Goal: Information Seeking & Learning: Check status

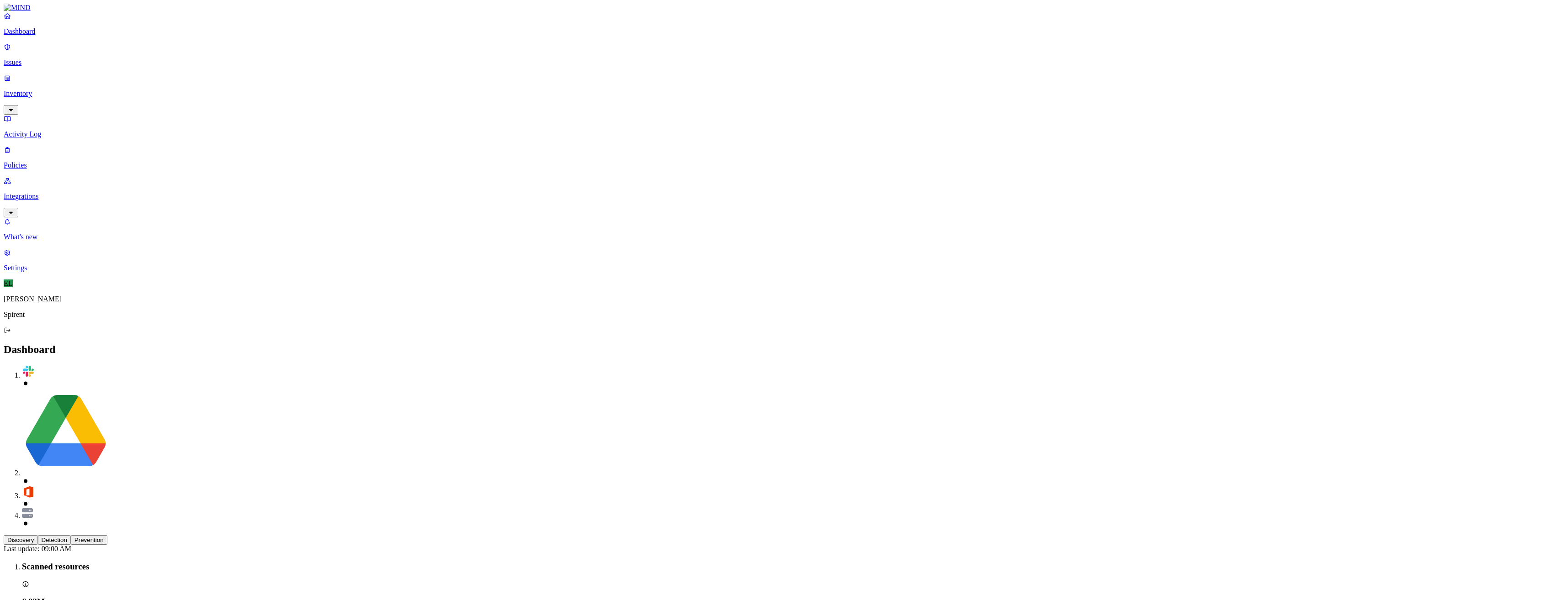
click at [42, 59] on p "Issues" at bounding box center [784, 62] width 1561 height 8
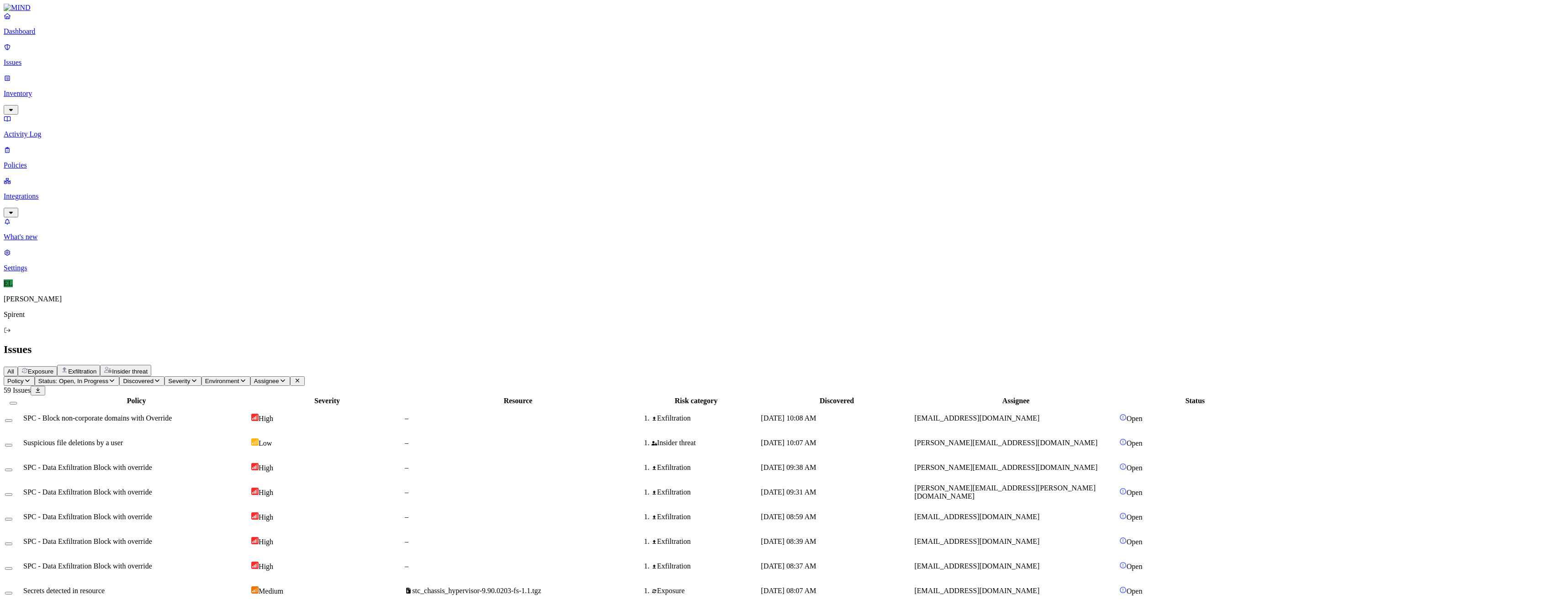
click at [116, 378] on icon "button" at bounding box center [112, 380] width 7 height 6
click at [166, 136] on button "button" at bounding box center [170, 138] width 7 height 3
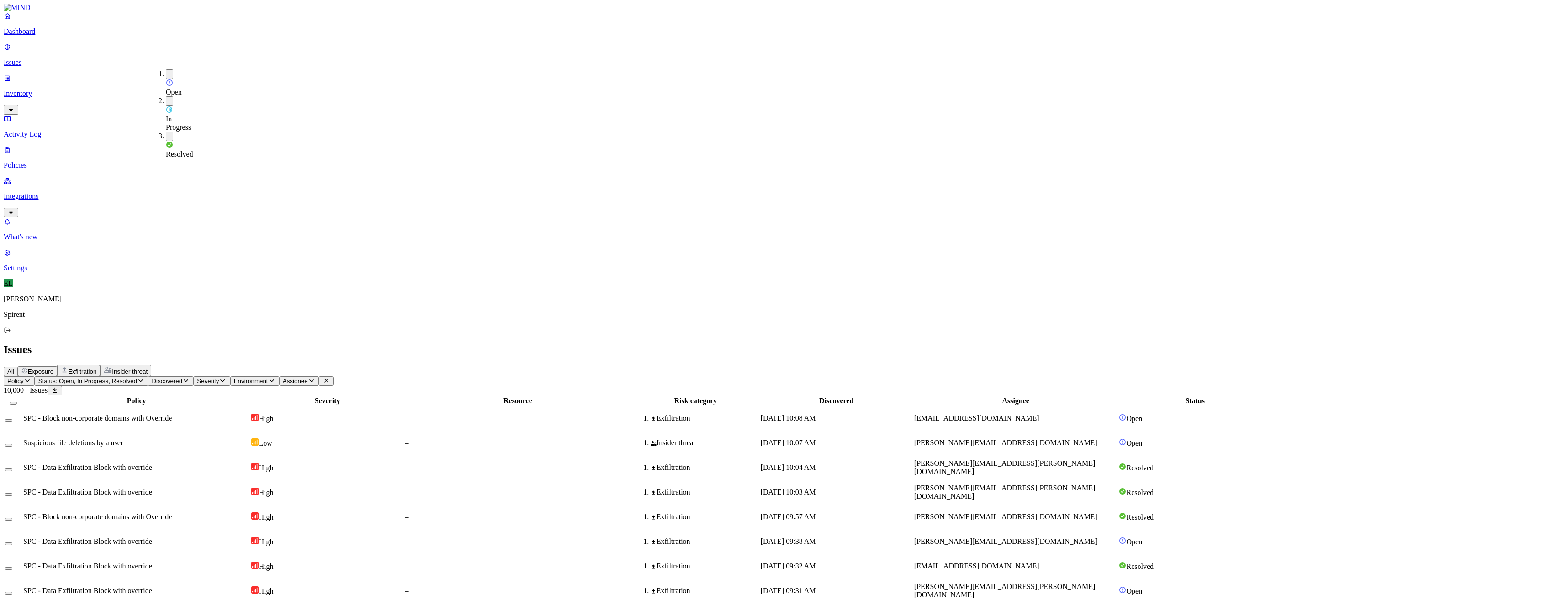
click at [315, 378] on icon "button" at bounding box center [312, 380] width 7 height 6
type input "[PERSON_NAME]"
click at [439, 106] on div "[PERSON_NAME][EMAIL_ADDRESS][PERSON_NAME][DOMAIN_NAME]" at bounding box center [452, 104] width 88 height 33
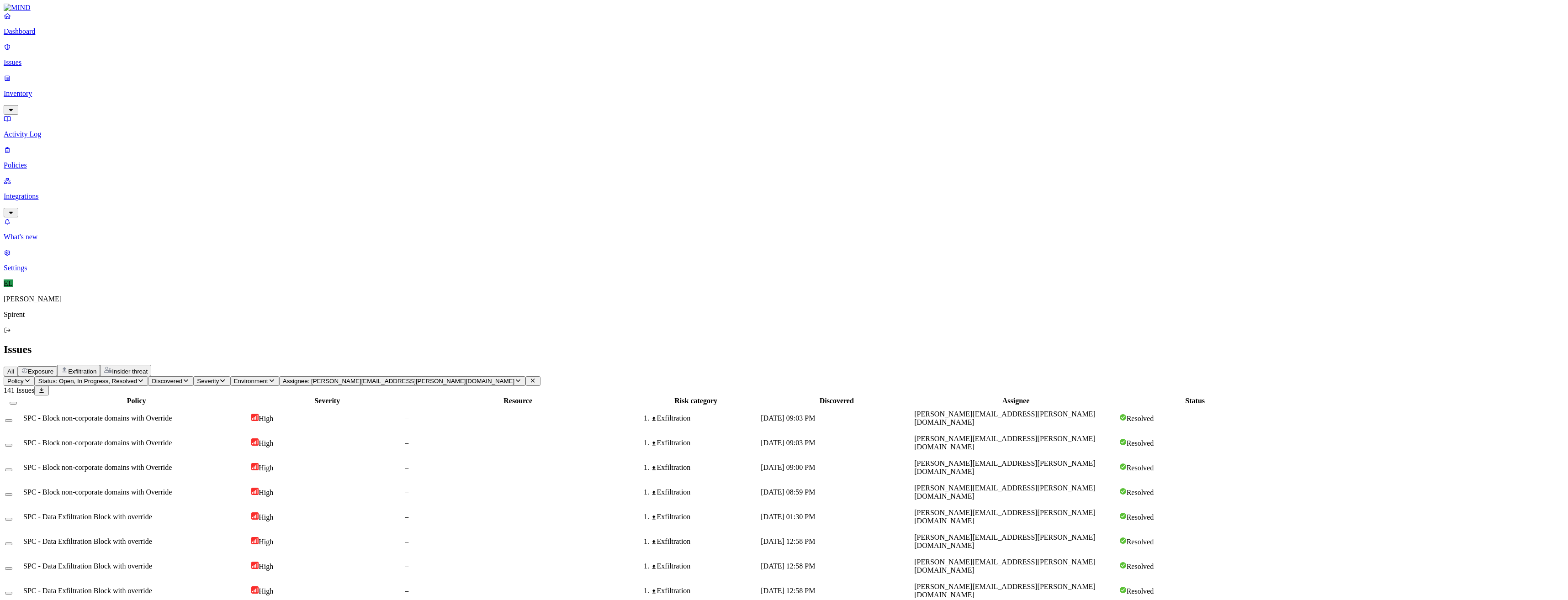
click at [152, 513] on span "SPC - Data Exfiltration Block with override" at bounding box center [88, 517] width 129 height 7
click at [152, 538] on span "SPC - Data Exfiltration Block with override" at bounding box center [88, 541] width 129 height 7
click at [152, 562] on span "SPC - Data Exfiltration Block with override" at bounding box center [88, 566] width 129 height 7
click at [152, 587] on span "SPC - Data Exfiltration Block with override" at bounding box center [88, 590] width 129 height 7
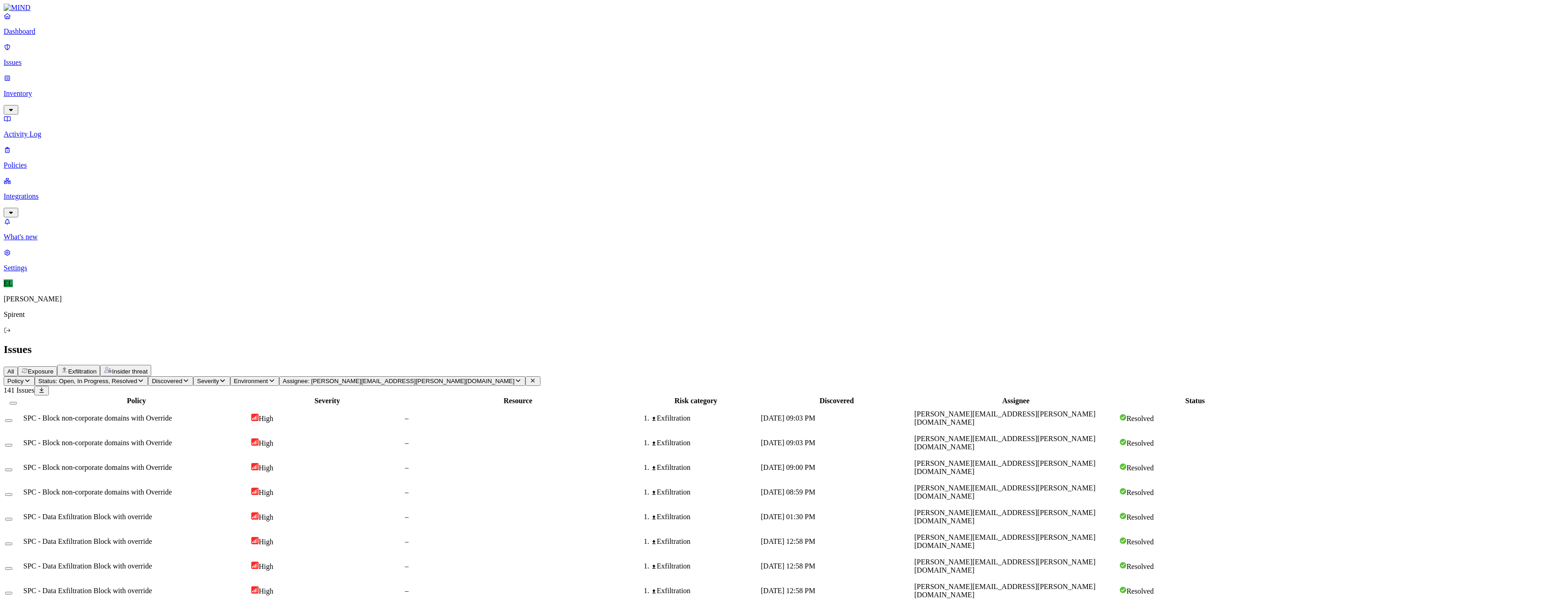
click at [1076, 509] on span "[PERSON_NAME][EMAIL_ADDRESS][PERSON_NAME][DOMAIN_NAME]" at bounding box center [1004, 517] width 181 height 16
click at [1073, 481] on td "[PERSON_NAME][EMAIL_ADDRESS][PERSON_NAME][DOMAIN_NAME]" at bounding box center [1015, 492] width 204 height 24
click at [1073, 460] on span "[PERSON_NAME][EMAIL_ADDRESS][PERSON_NAME][DOMAIN_NAME]" at bounding box center [1004, 468] width 181 height 16
click at [1072, 435] on span "[PERSON_NAME][EMAIL_ADDRESS][PERSON_NAME][DOMAIN_NAME]" at bounding box center [1004, 443] width 181 height 16
click at [1067, 460] on span "[PERSON_NAME][EMAIL_ADDRESS][PERSON_NAME][DOMAIN_NAME]" at bounding box center [1004, 468] width 181 height 16
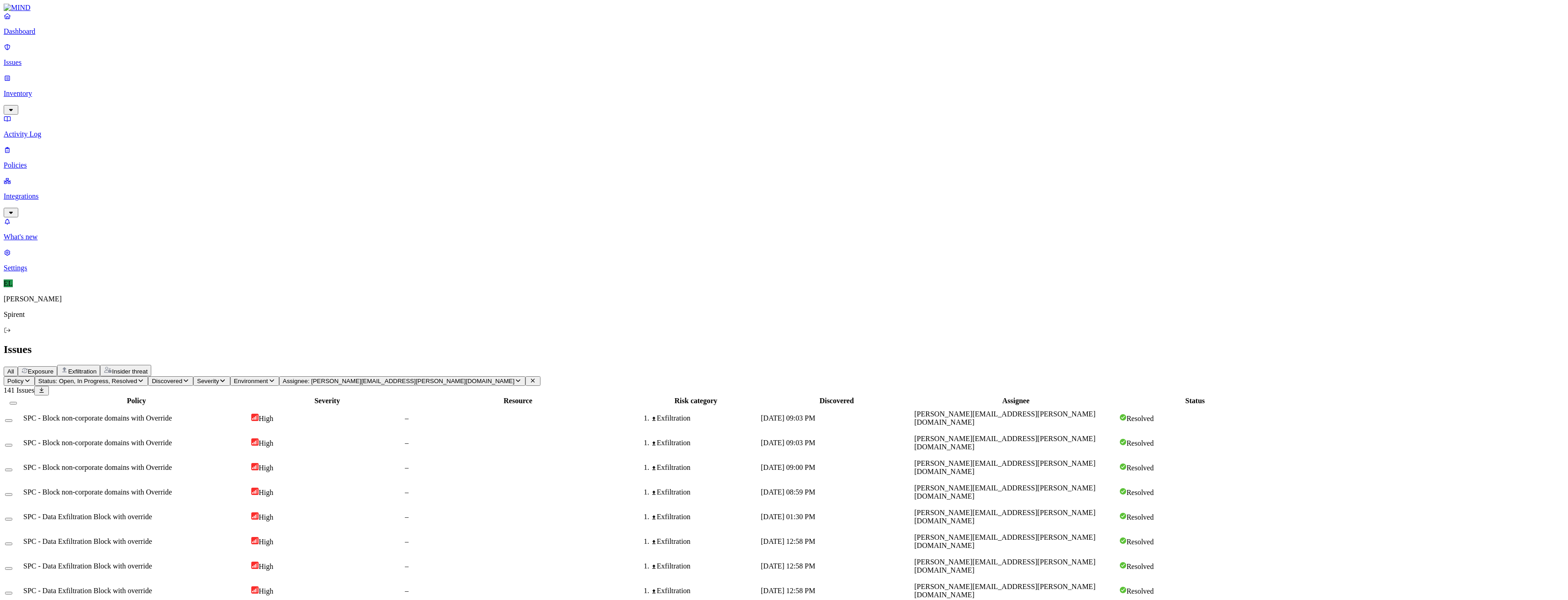
click at [1066, 410] on span "[PERSON_NAME][EMAIL_ADDRESS][PERSON_NAME][DOMAIN_NAME]" at bounding box center [1004, 418] width 181 height 16
click at [912, 530] on td "[DATE] 12:58 PM" at bounding box center [837, 541] width 153 height 24
click at [815, 562] on span "[DATE] 12:58 PM" at bounding box center [787, 566] width 54 height 7
click at [815, 587] on span "[DATE] 12:58 PM" at bounding box center [787, 590] width 54 height 7
click at [145, 378] on icon "button" at bounding box center [141, 380] width 7 height 6
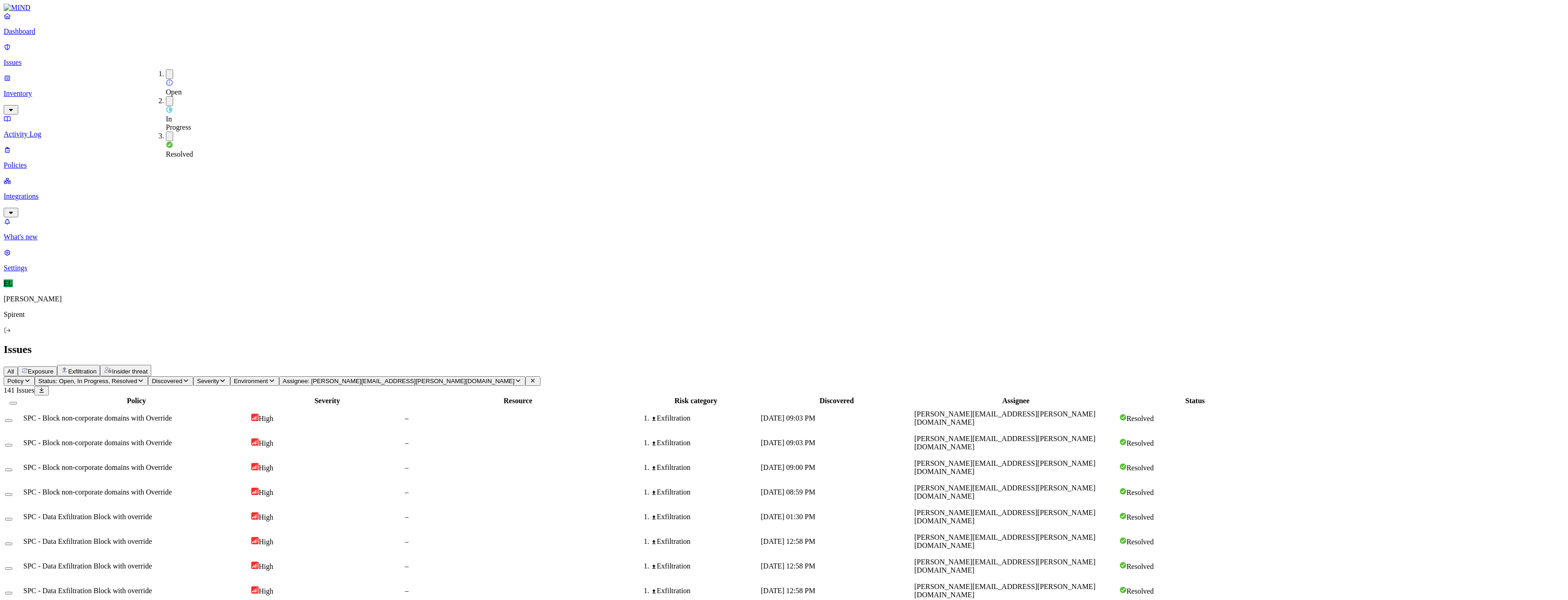
click at [166, 96] on button "button" at bounding box center [170, 101] width 7 height 10
click at [166, 131] on button "button" at bounding box center [170, 135] width 7 height 10
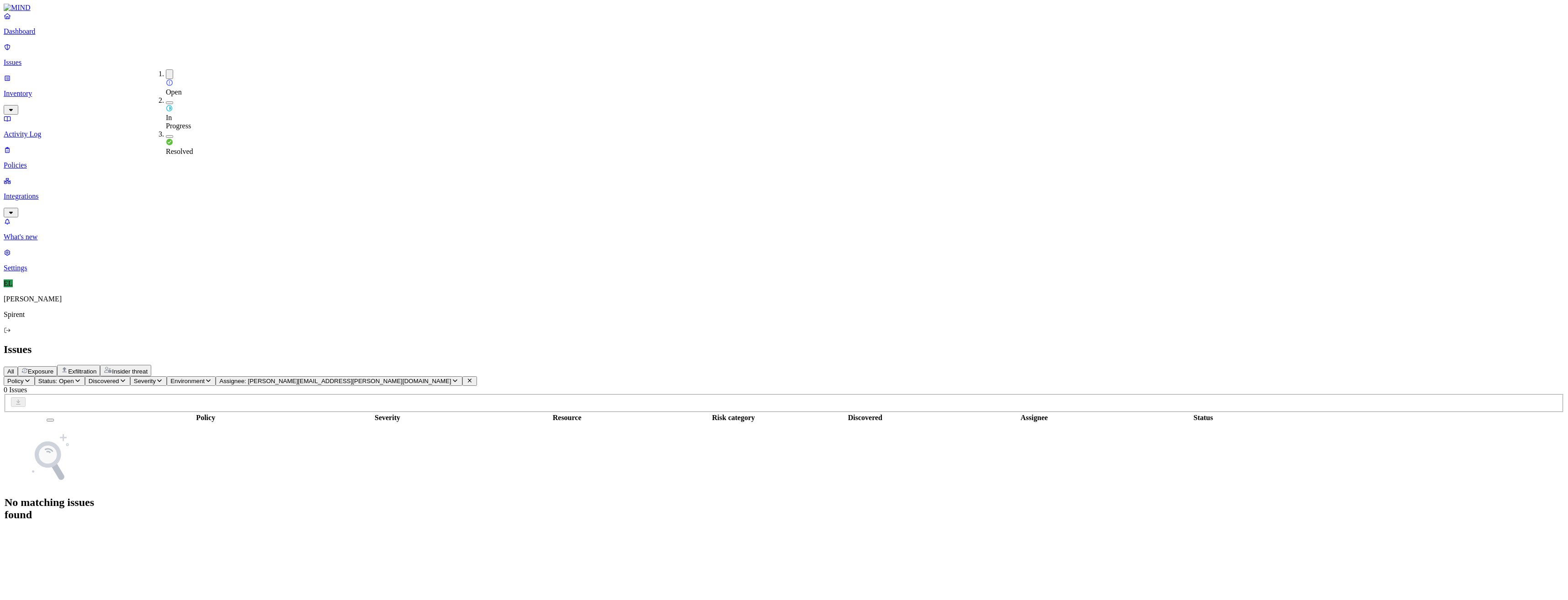
click at [452, 380] on icon "button" at bounding box center [455, 381] width 4 height 3
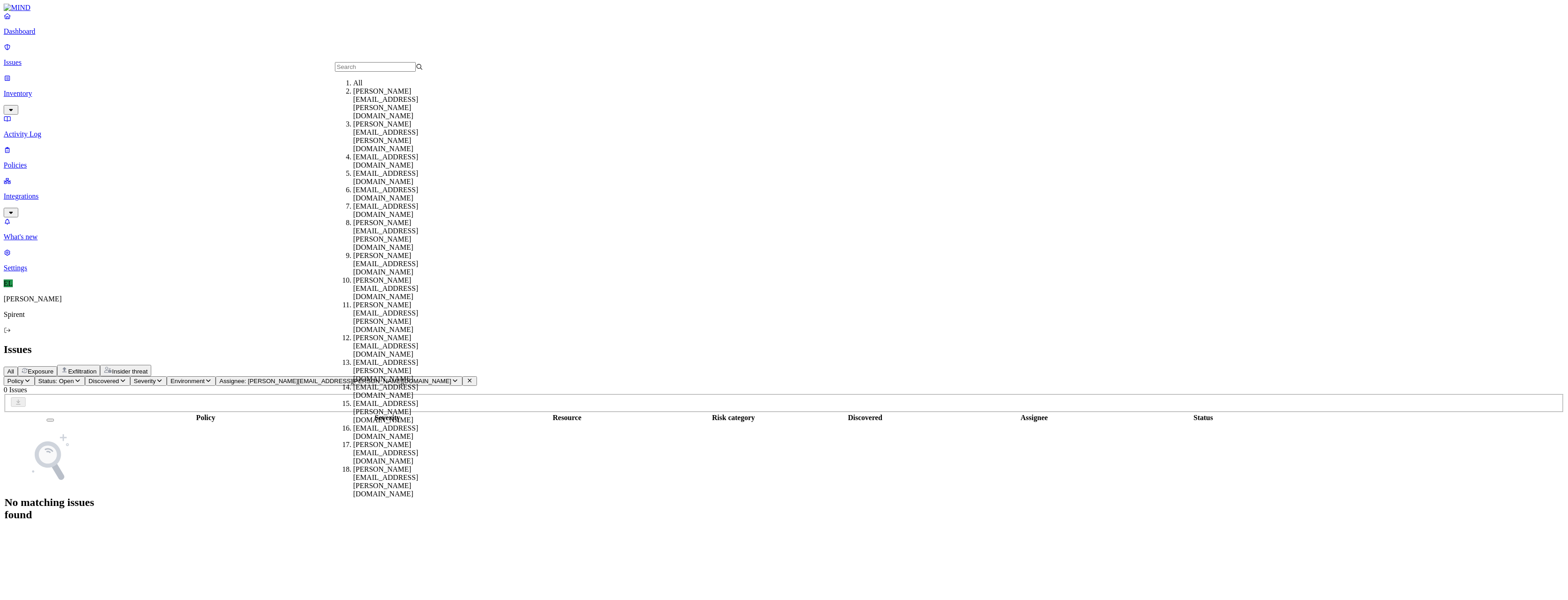
click at [358, 88] on div "All" at bounding box center [397, 83] width 88 height 8
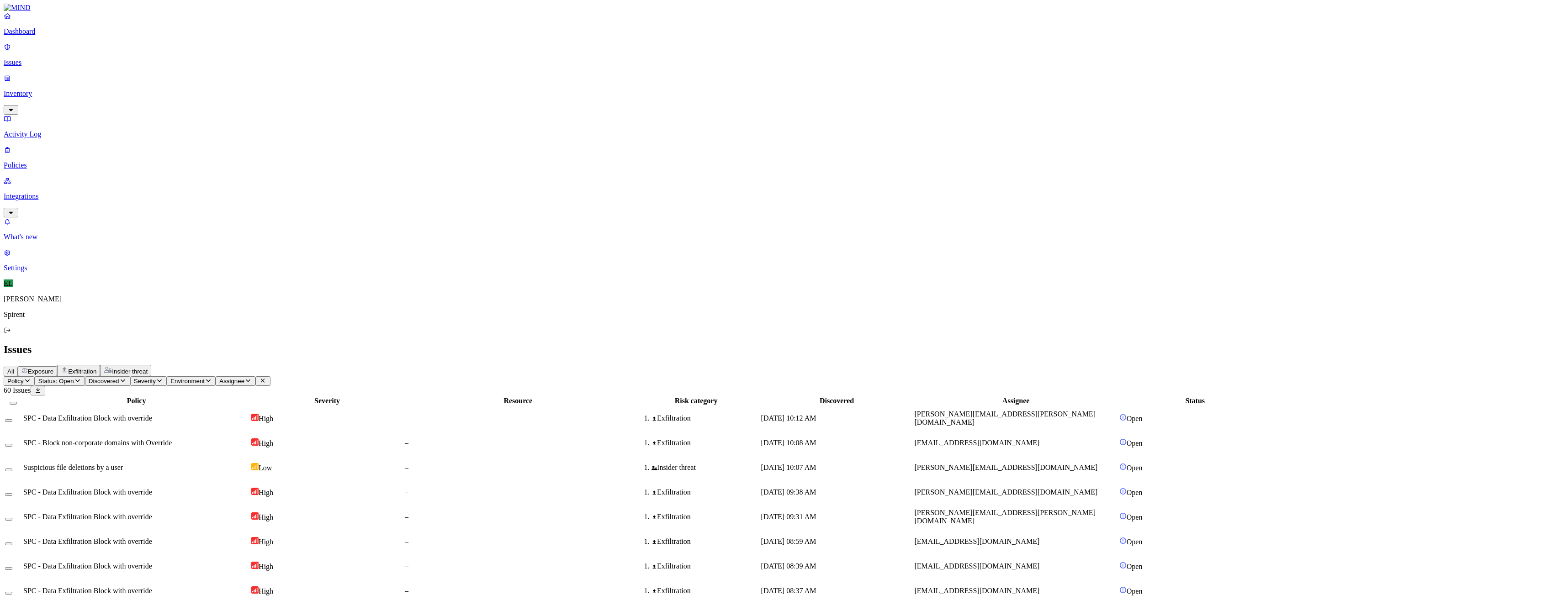
click at [152, 415] on span "SPC - Data Exfiltration Block with override" at bounding box center [88, 418] width 129 height 7
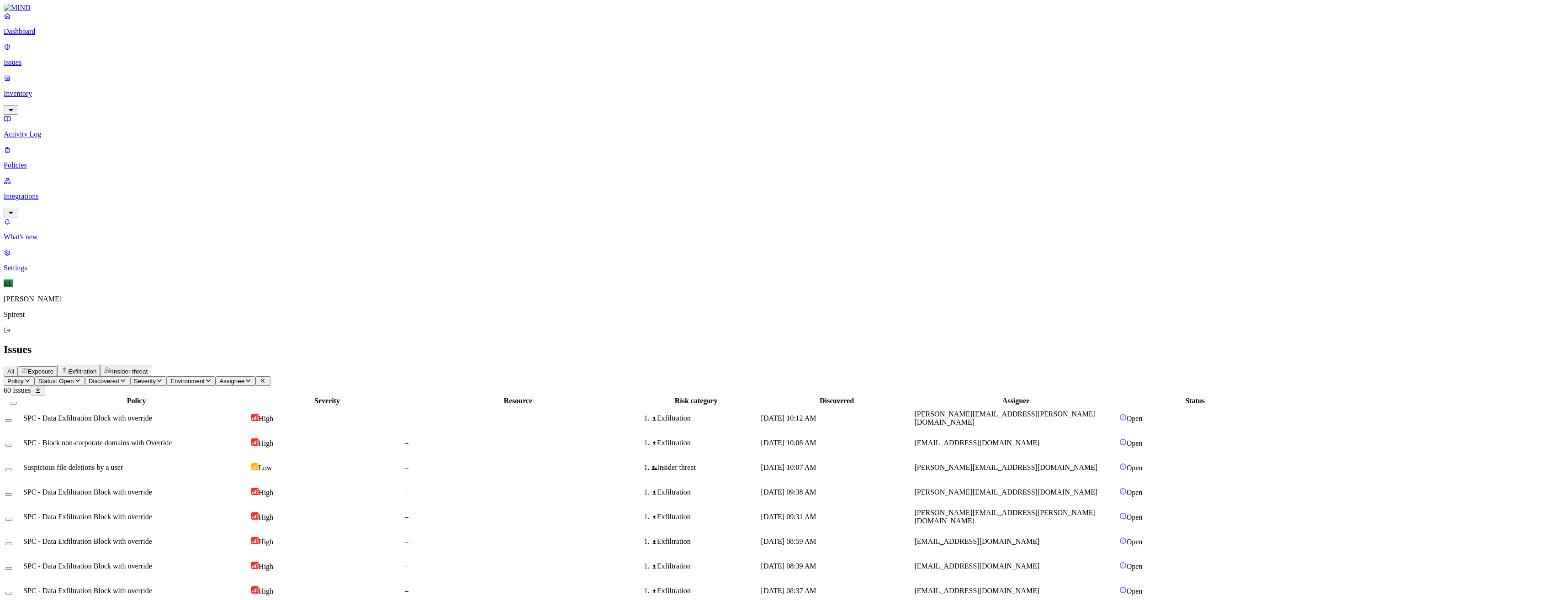
click at [496, 365] on div "All Exposure Exfiltration Insider threat" at bounding box center [784, 370] width 1561 height 11
